Goal: Task Accomplishment & Management: Complete application form

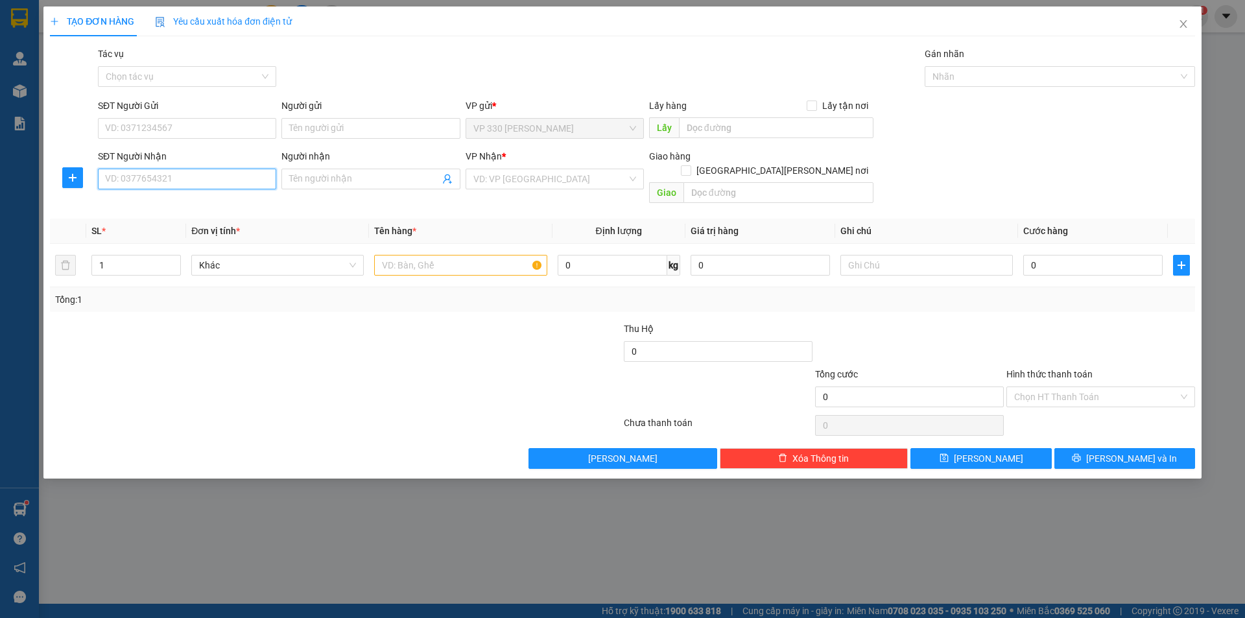
click at [134, 178] on input "SĐT Người Nhận" at bounding box center [187, 179] width 178 height 21
type input "0787854436"
click at [163, 200] on div "0787854436" at bounding box center [187, 205] width 163 height 14
type input "CẦU ÔNG BỐ _BD"
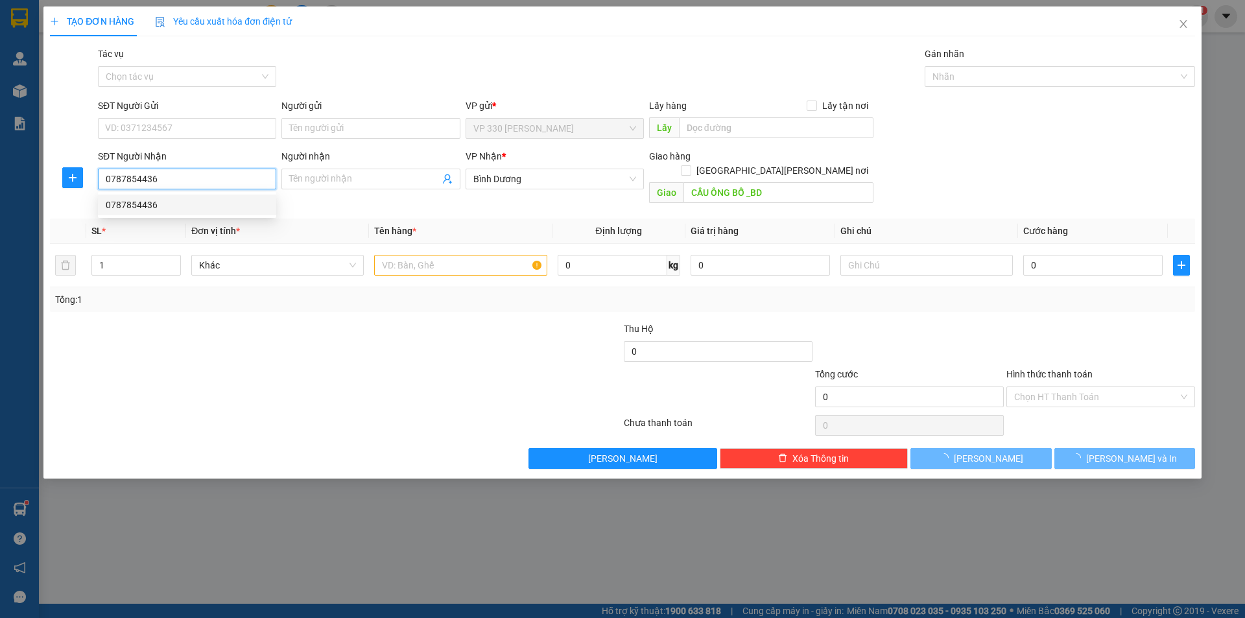
type input "360.000"
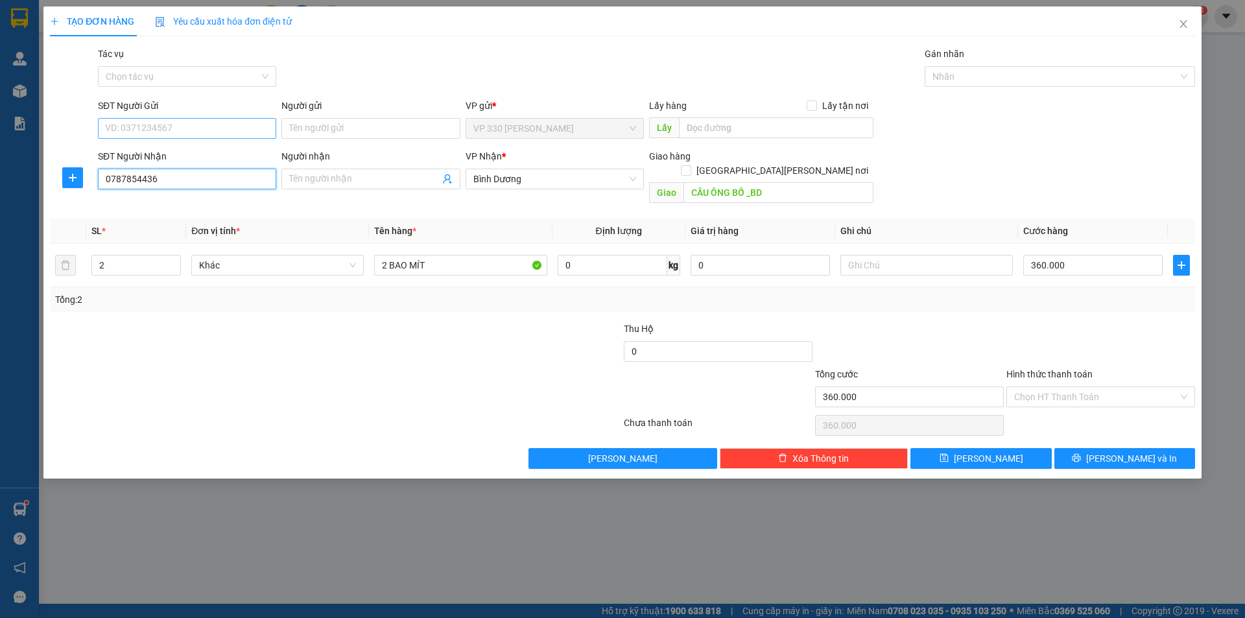
type input "0787854436"
click at [177, 124] on input "SĐT Người Gửi" at bounding box center [187, 128] width 178 height 21
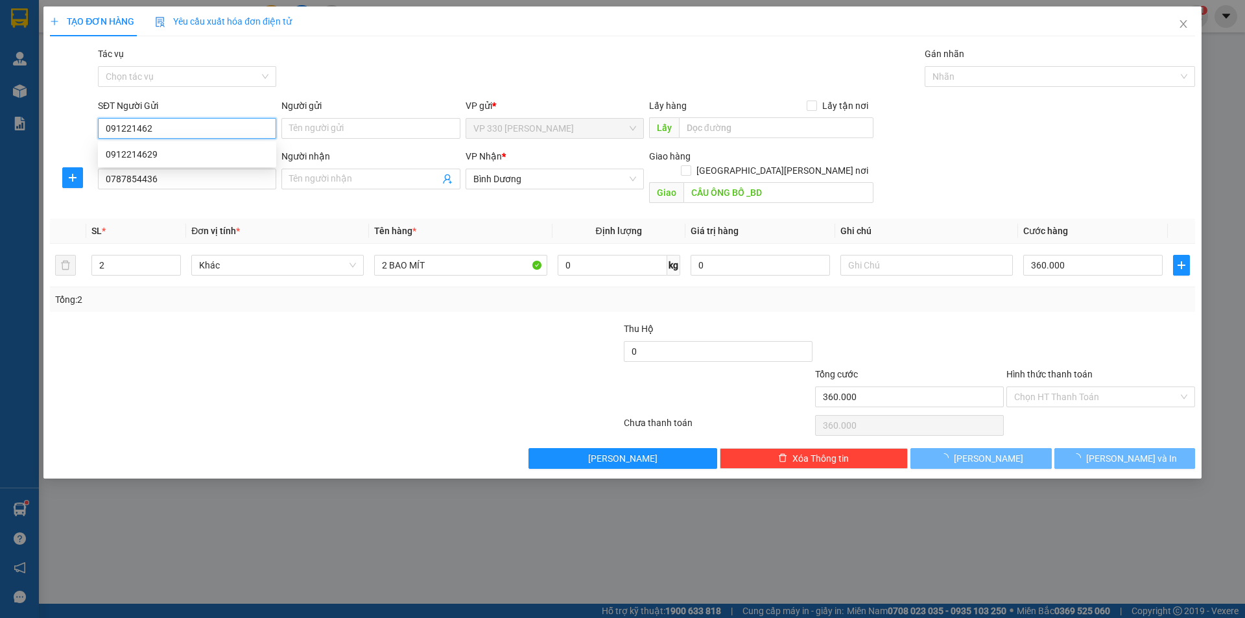
type input "0912214629"
click at [160, 154] on div "0912214629" at bounding box center [187, 154] width 163 height 14
type input "HỒ XÁ"
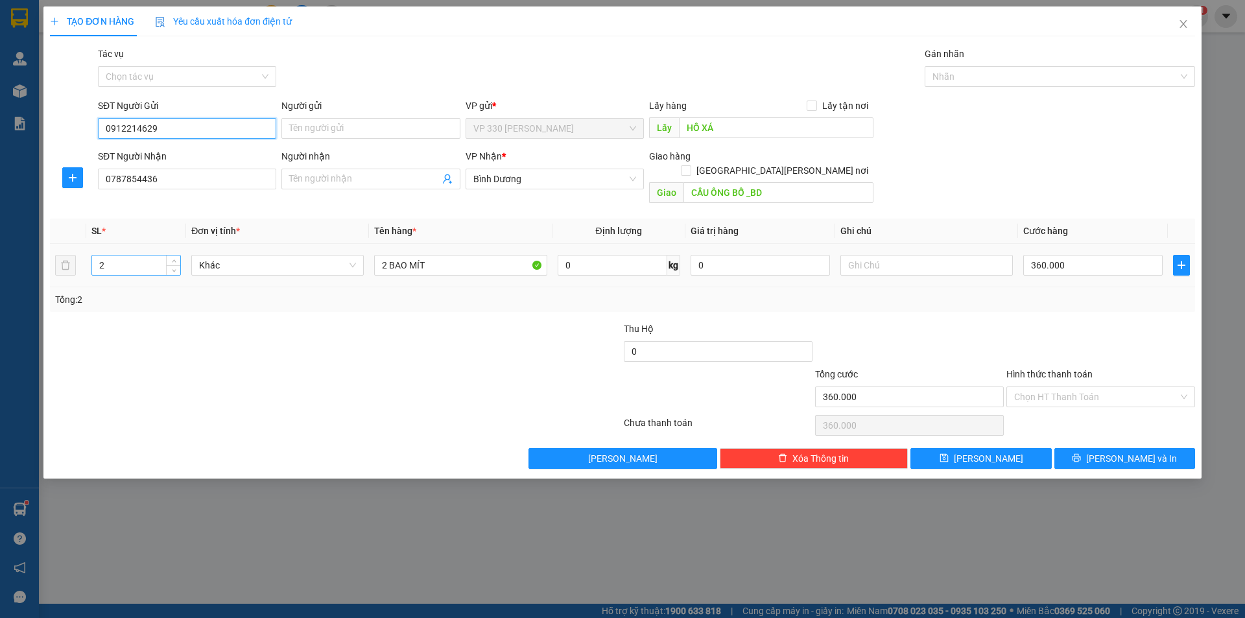
type input "0912214629"
click at [140, 256] on input "2" at bounding box center [136, 265] width 88 height 19
type input "1"
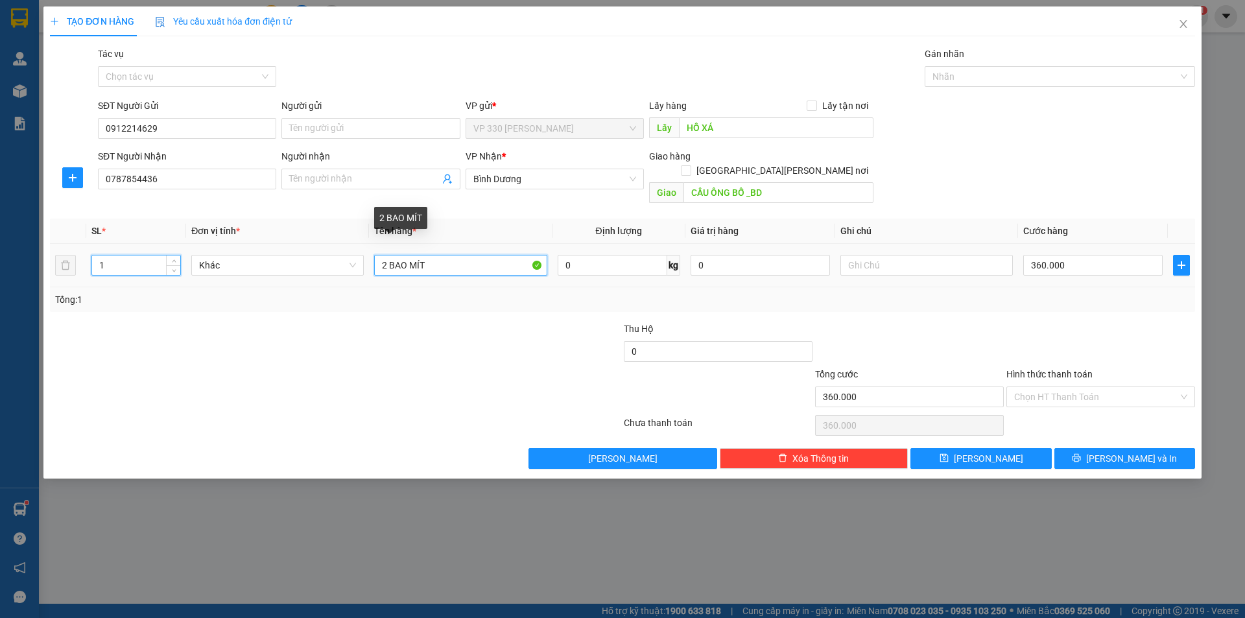
click at [385, 255] on input "2 BAO MÍT" at bounding box center [460, 265] width 173 height 21
type input "1 BAO MÍT"
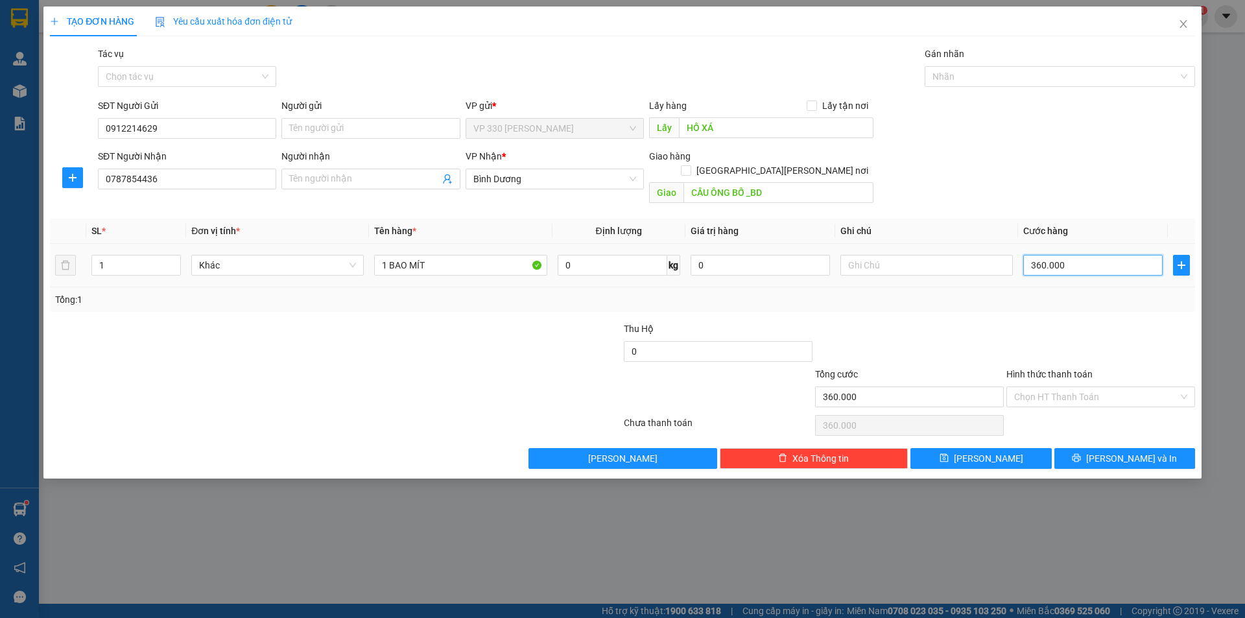
click at [1077, 256] on input "360.000" at bounding box center [1093, 265] width 139 height 21
type input "0"
type input "1"
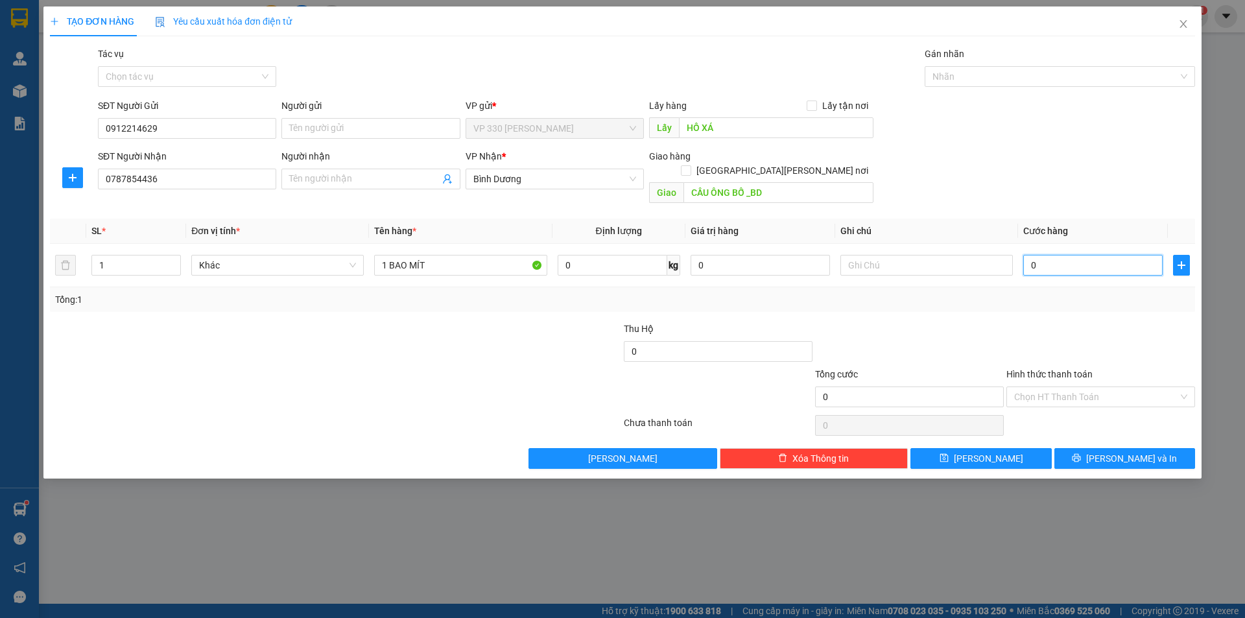
type input "1"
type input "01"
type input "18"
type input "018"
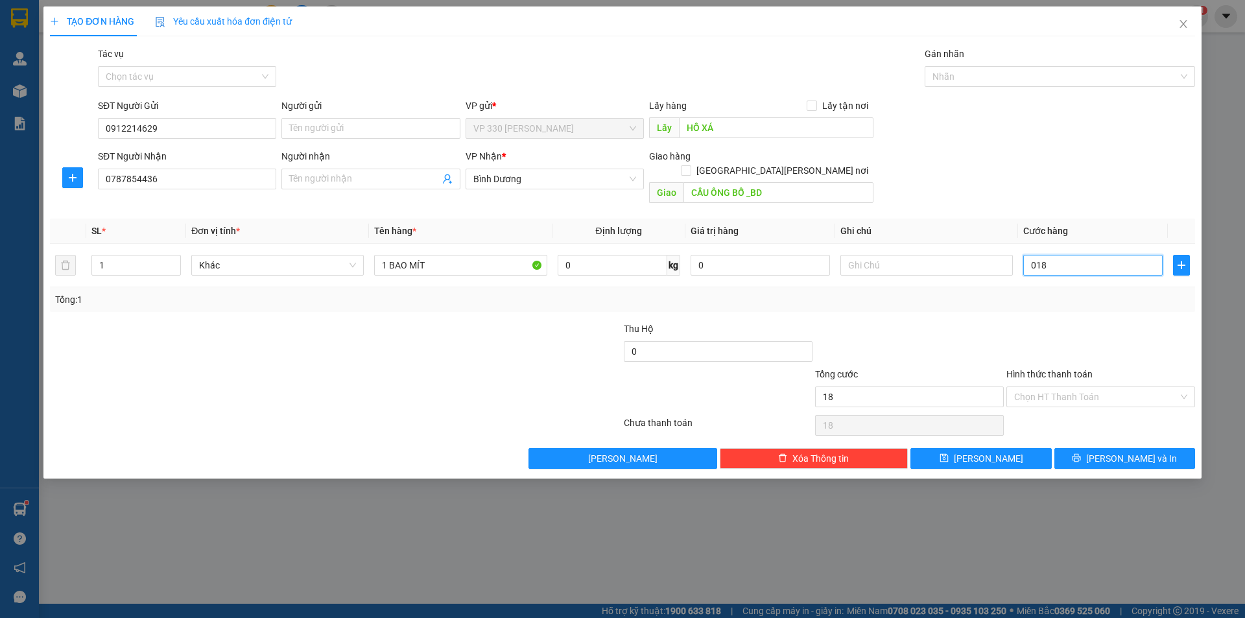
type input "180"
type input "01.800"
type input "1.800"
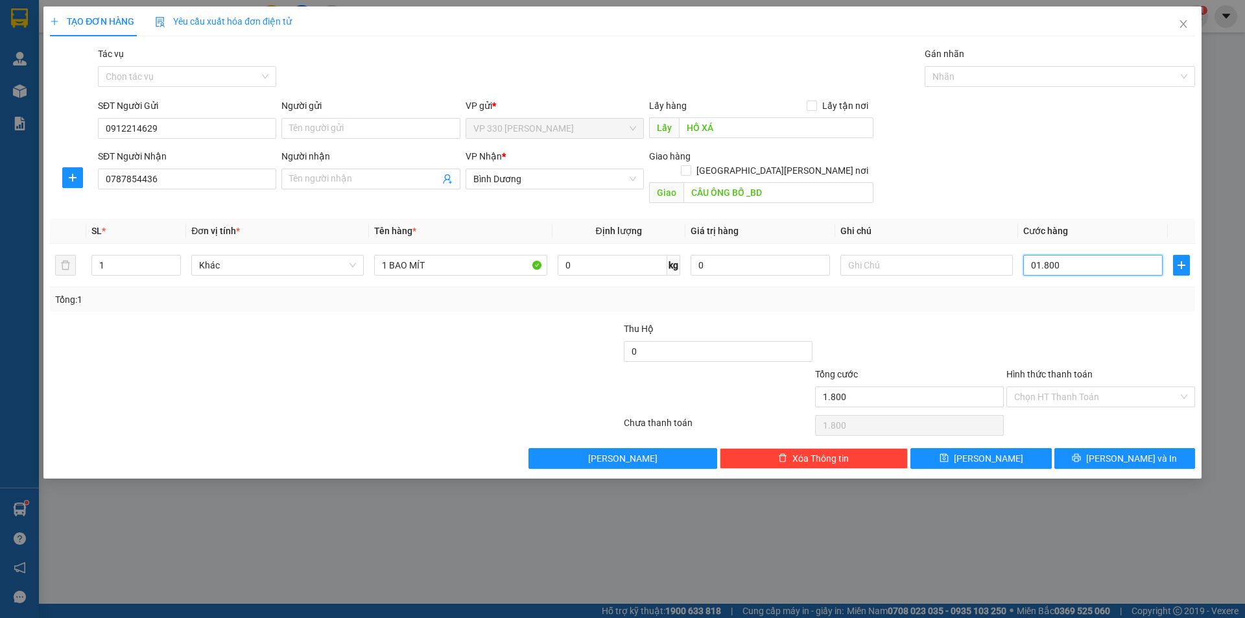
type input "018.000"
type input "18.000"
type input "180.000"
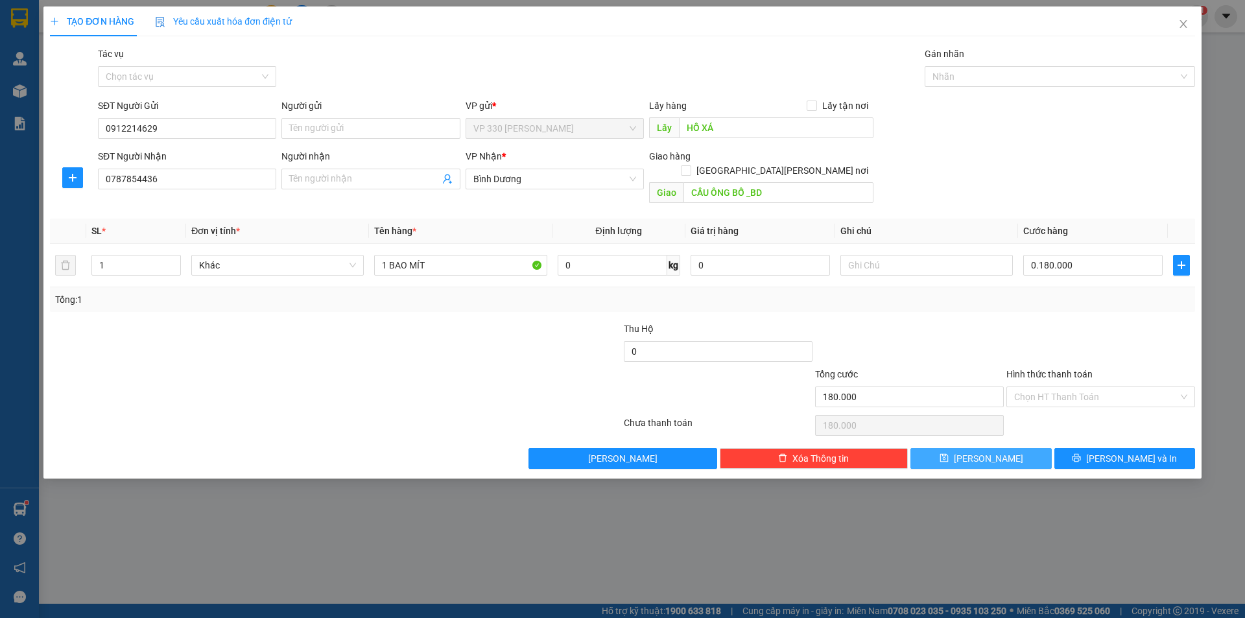
type input "180.000"
click at [961, 450] on button "[PERSON_NAME]" at bounding box center [981, 458] width 141 height 21
type input "0"
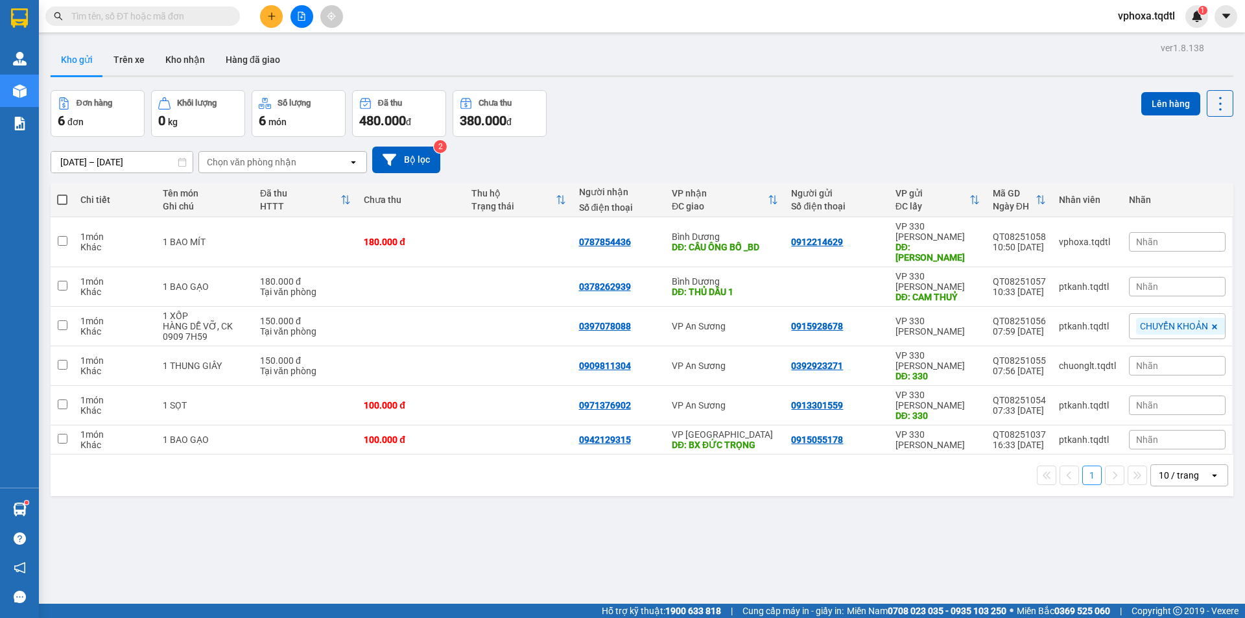
click at [274, 19] on icon "plus" at bounding box center [271, 16] width 9 height 9
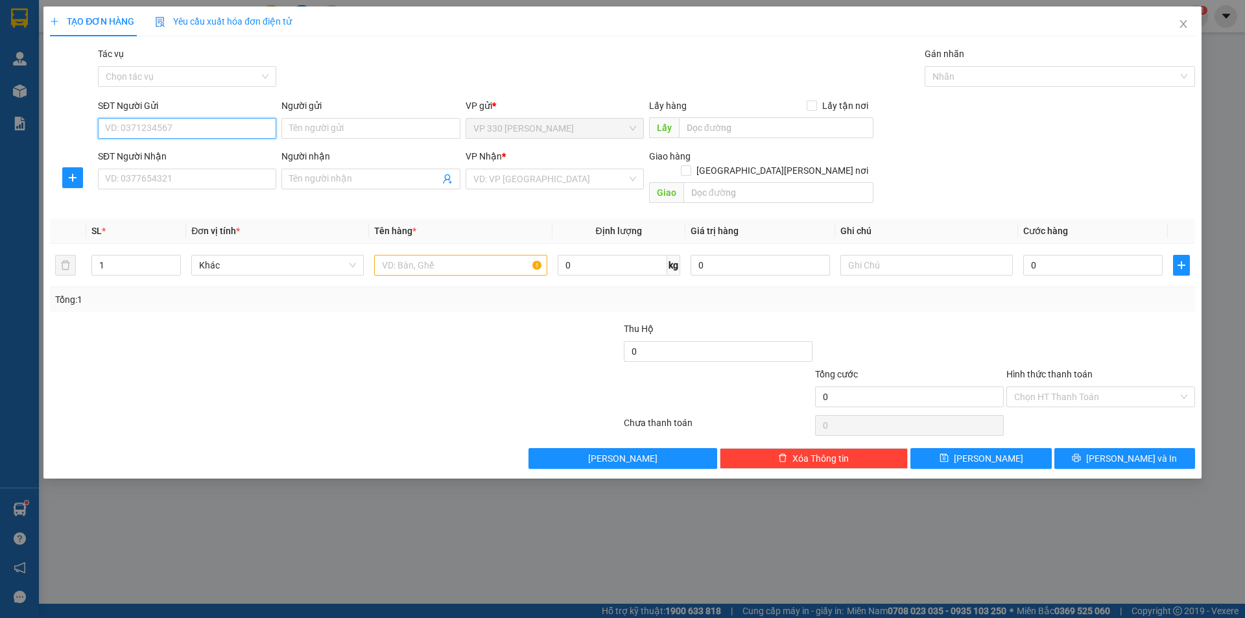
click at [123, 135] on input "SĐT Người Gửi" at bounding box center [187, 128] width 178 height 21
type input "089816694"
click at [188, 178] on input "SĐT Người Nhận" at bounding box center [187, 179] width 178 height 21
type input "09786715"
click at [689, 128] on input "text" at bounding box center [776, 127] width 195 height 21
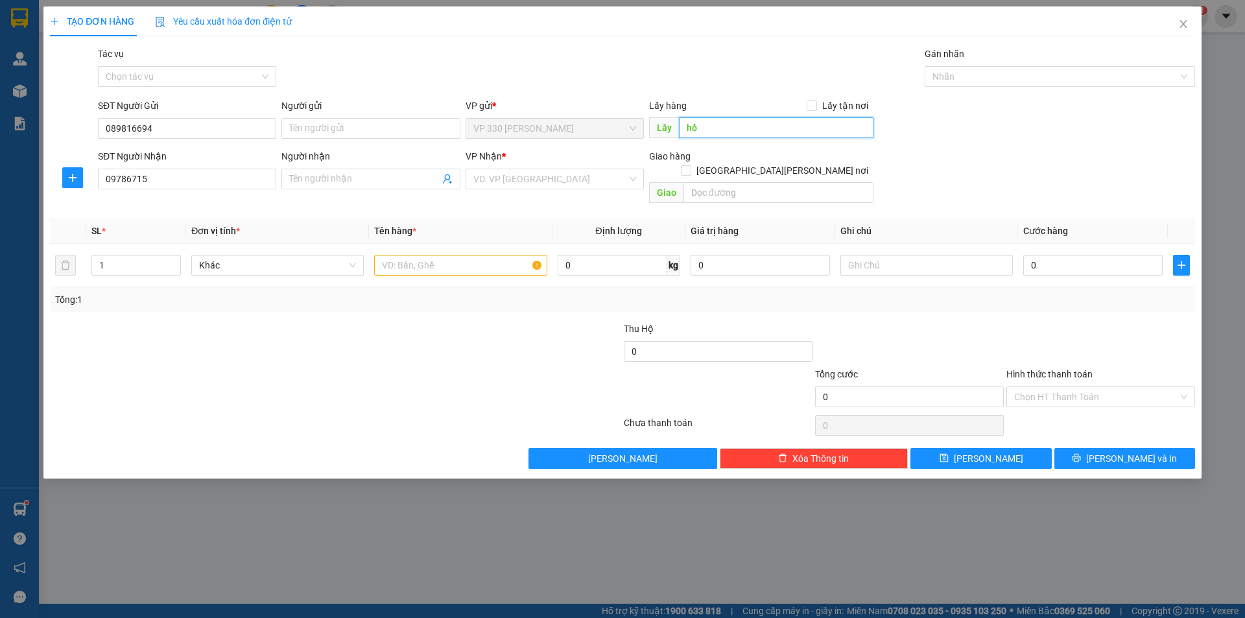
type input "h"
type input "HỒ XÁ"
click at [477, 172] on input "search" at bounding box center [550, 178] width 154 height 19
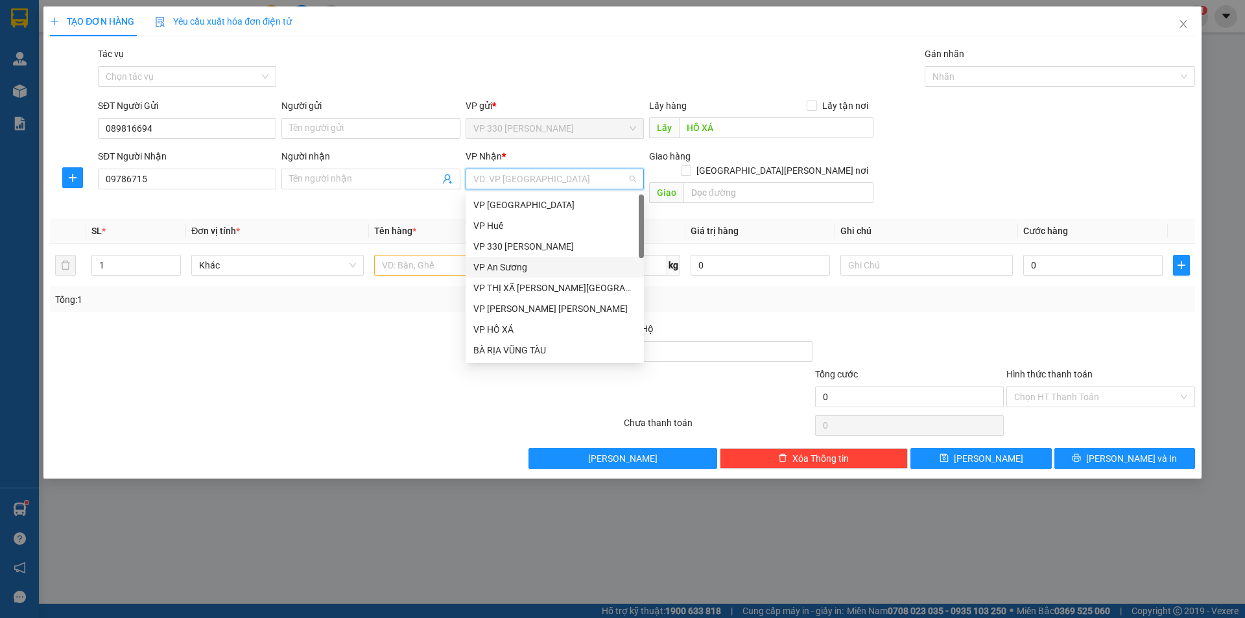
click at [524, 269] on div "VP An Sương" at bounding box center [554, 267] width 163 height 14
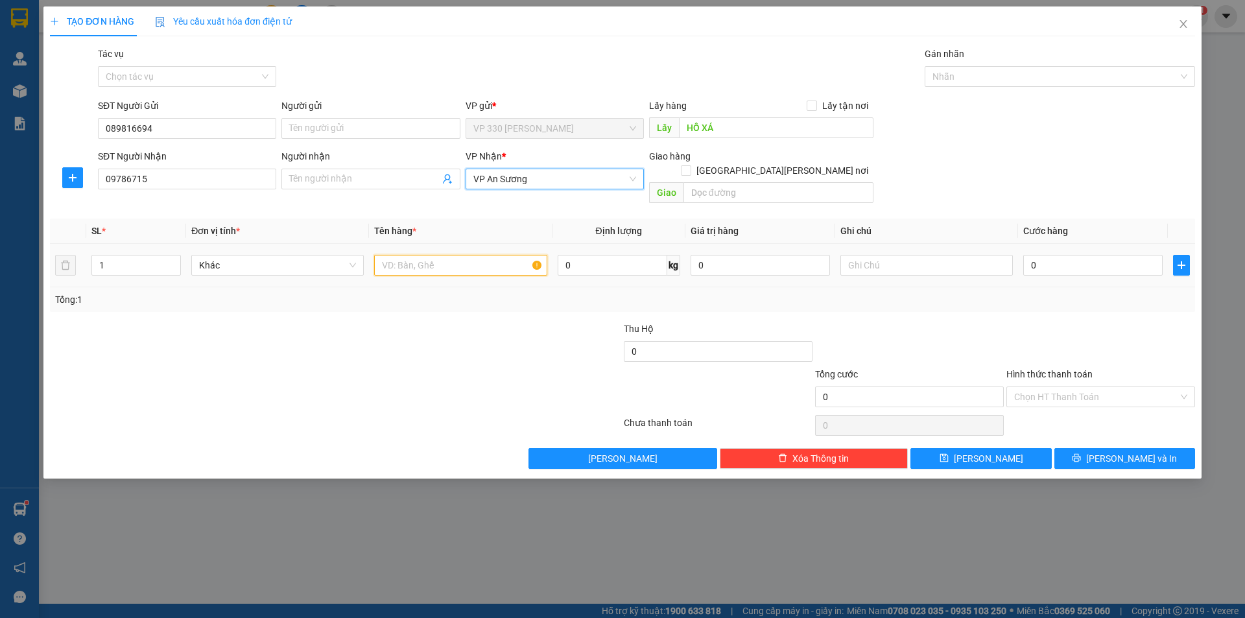
click at [413, 255] on input "text" at bounding box center [460, 265] width 173 height 21
type input "1 THÙNG HỘP ĐIỆN"
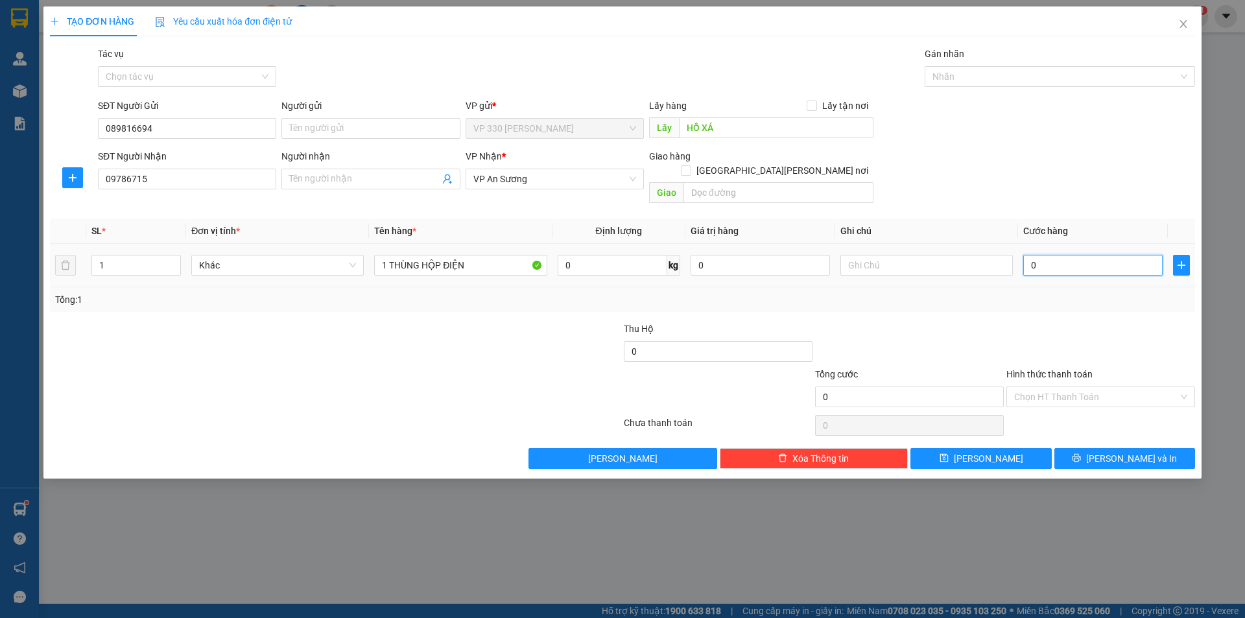
click at [1040, 255] on input "0" at bounding box center [1093, 265] width 139 height 21
type input "2"
type input "25"
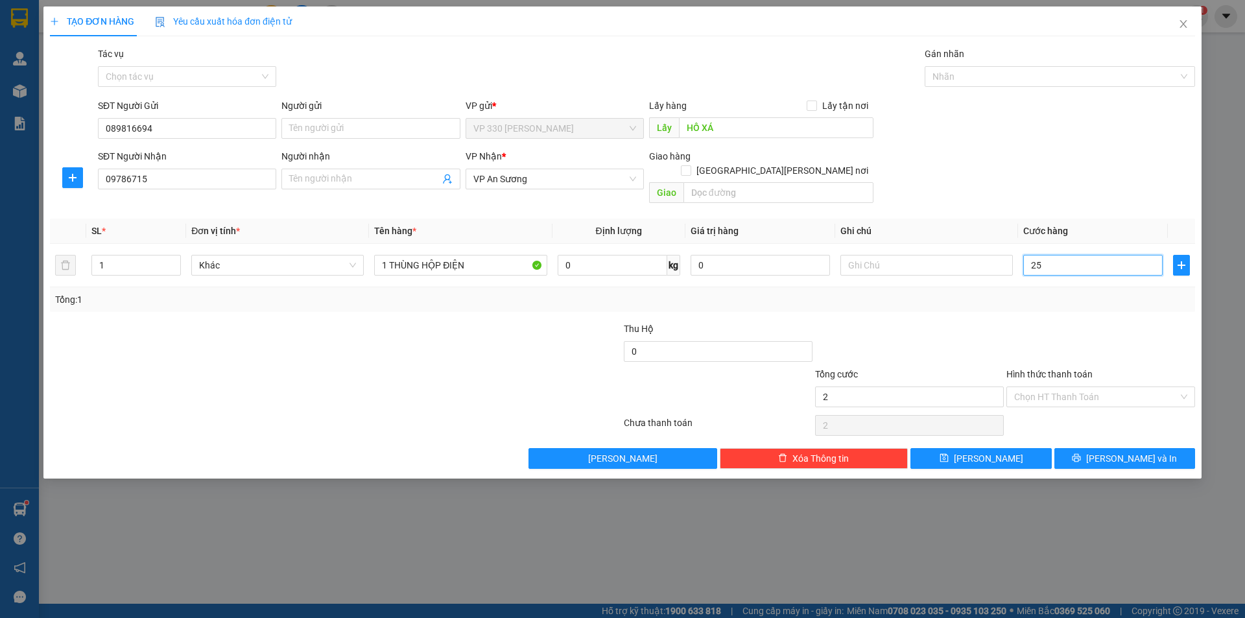
type input "25"
type input "250"
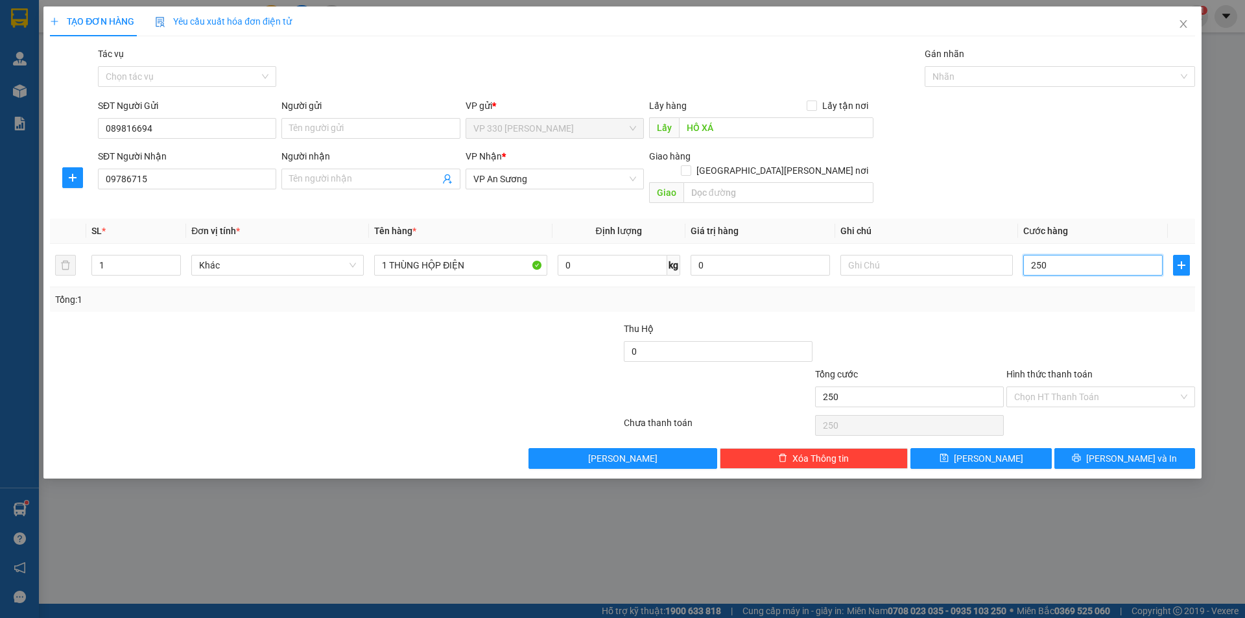
type input "2.500"
type input "25.000"
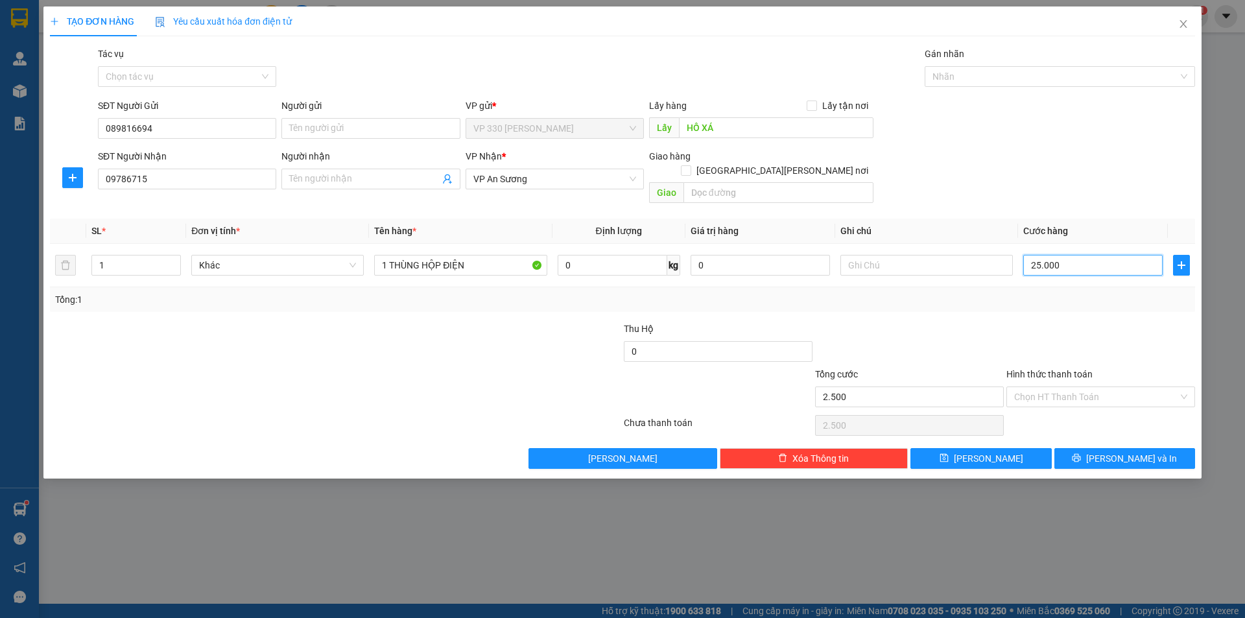
type input "25.000"
type input "250.000"
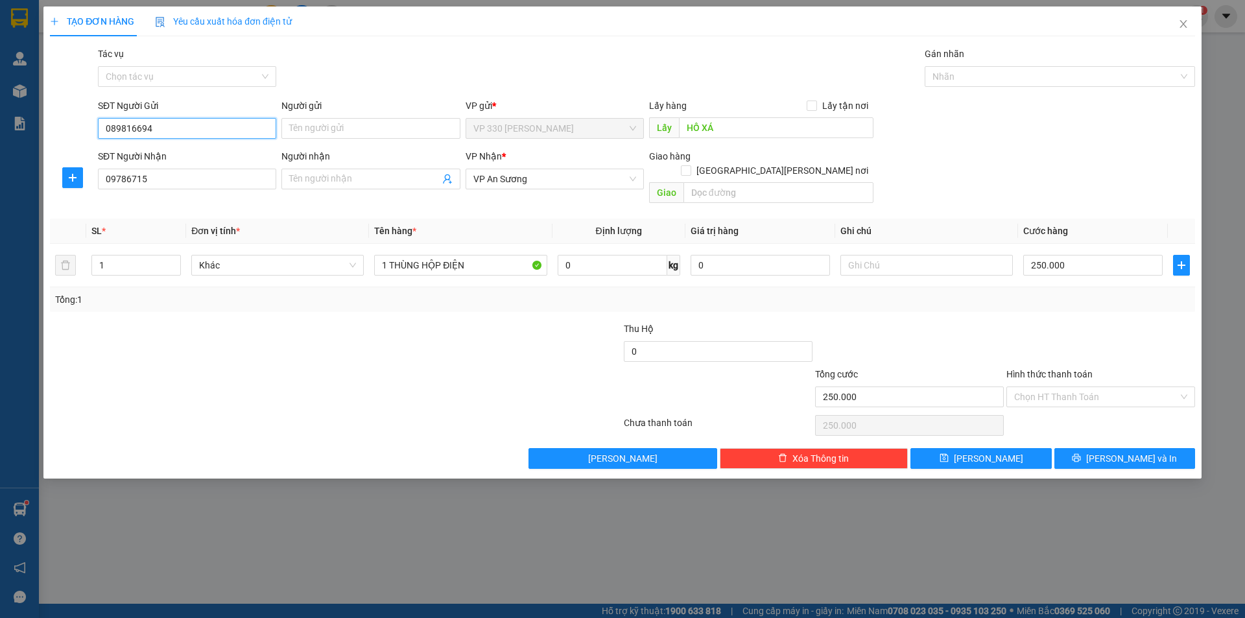
click at [138, 125] on input "089816694" at bounding box center [187, 128] width 178 height 21
type input "0898166394"
click at [148, 178] on input "09786715" at bounding box center [187, 179] width 178 height 21
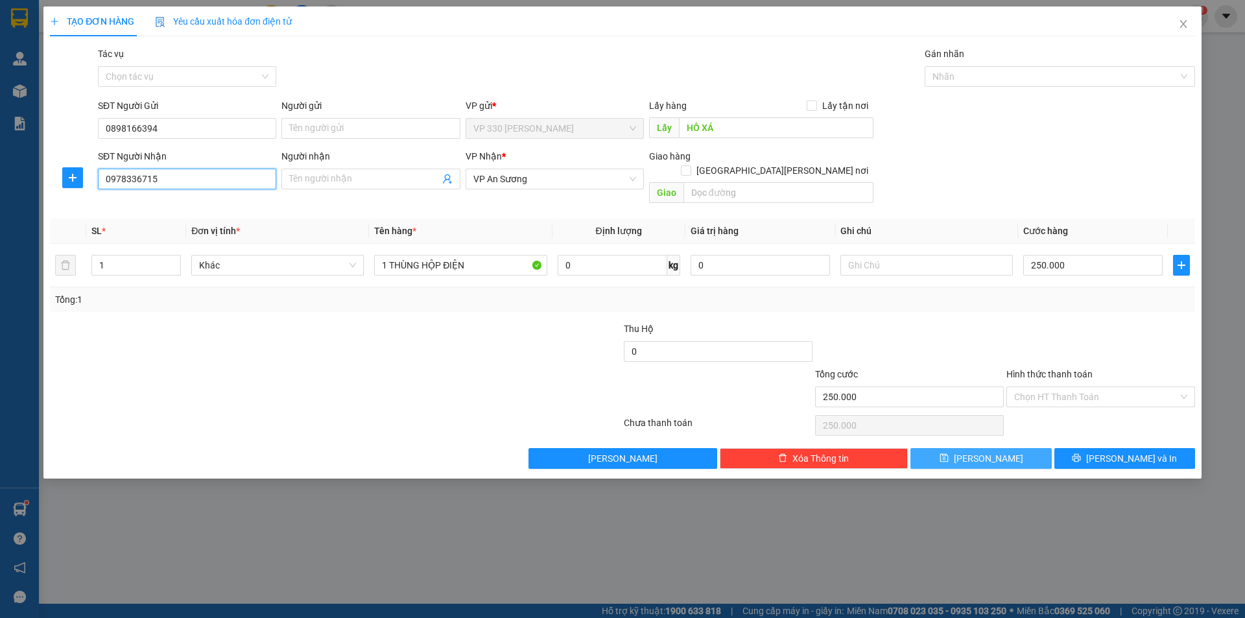
type input "0978336715"
click at [949, 453] on icon "save" at bounding box center [944, 457] width 9 height 9
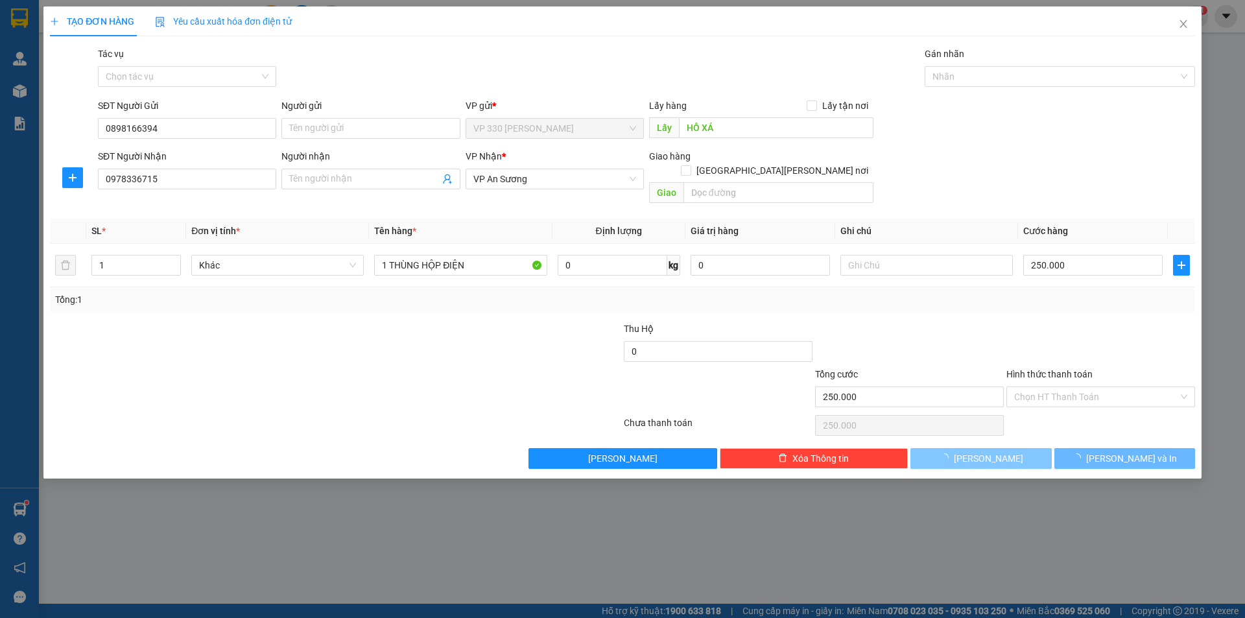
type input "0"
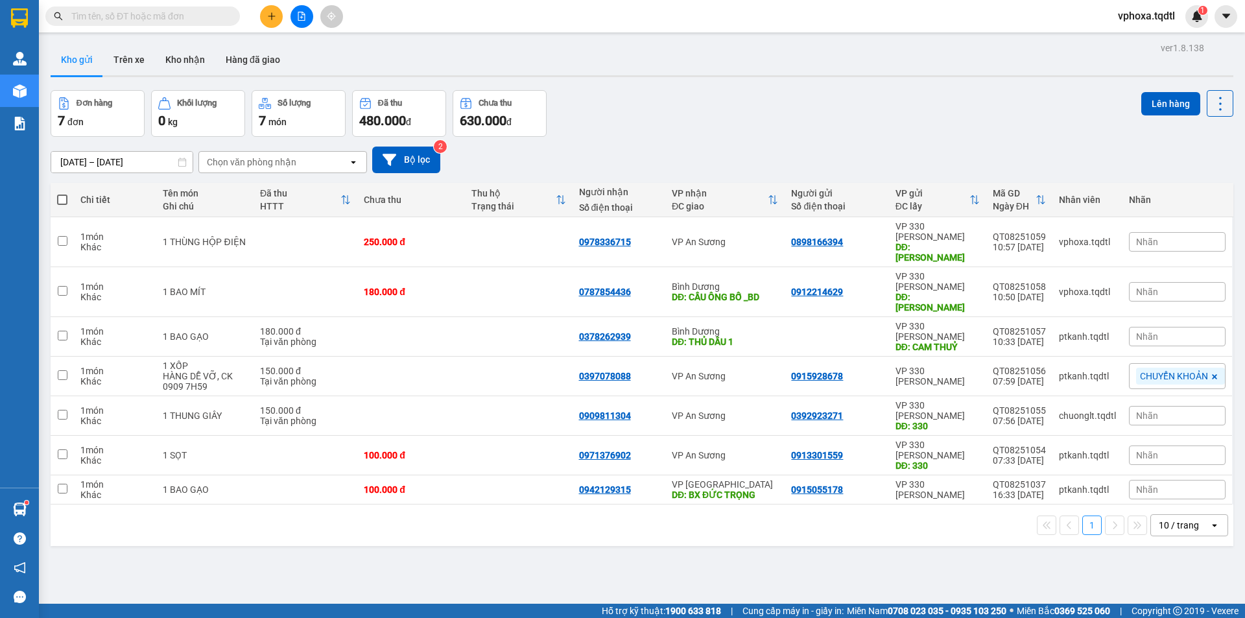
click at [150, 19] on input "text" at bounding box center [147, 16] width 153 height 14
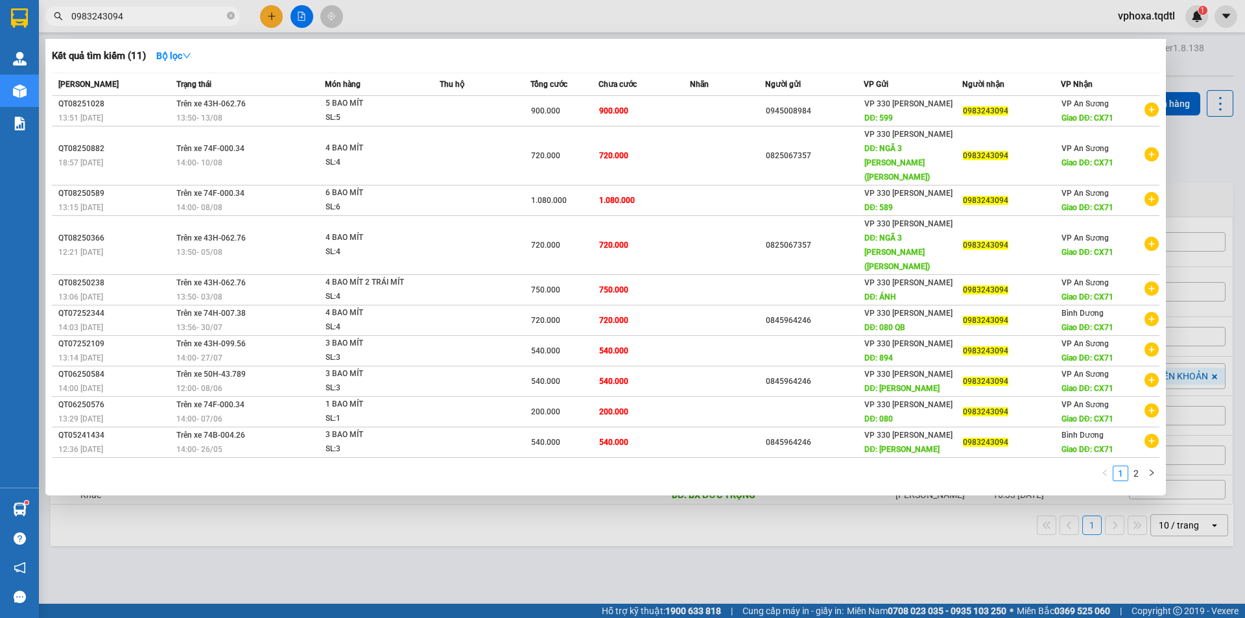
type input "0983243094"
